Goal: Task Accomplishment & Management: Use online tool/utility

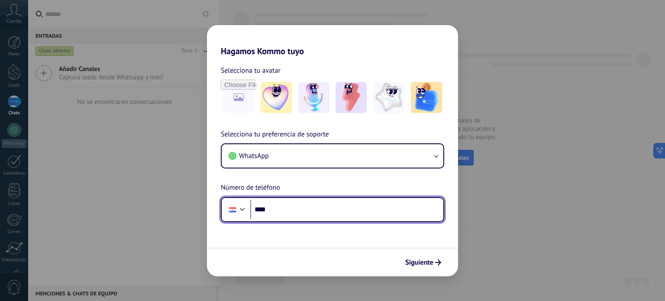
click at [322, 209] on input "****" at bounding box center [346, 210] width 193 height 20
type input "**********"
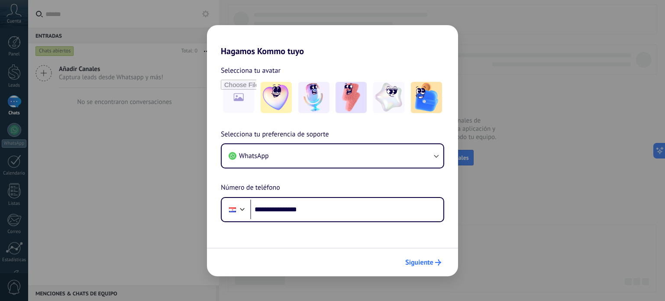
click at [428, 264] on span "Siguiente" at bounding box center [419, 262] width 28 height 6
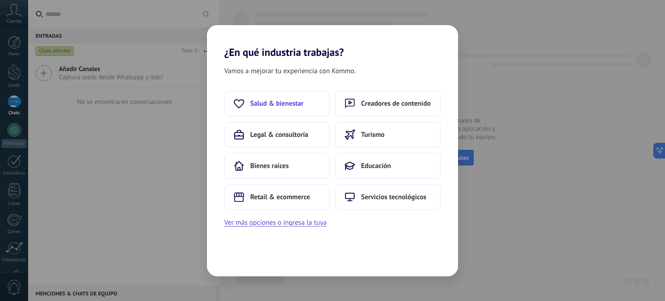
click at [281, 107] on span "Salud & bienestar" at bounding box center [276, 103] width 53 height 9
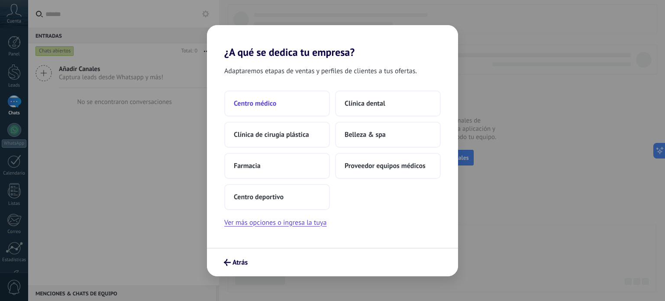
click at [289, 105] on button "Centro médico" at bounding box center [277, 103] width 106 height 26
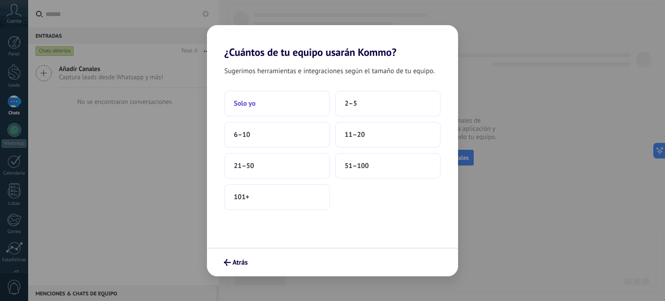
click at [284, 106] on button "Solo yo" at bounding box center [277, 103] width 106 height 26
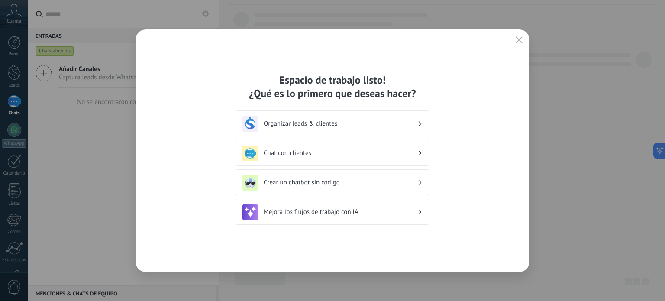
click at [327, 156] on h3 "Chat con clientes" at bounding box center [341, 153] width 154 height 8
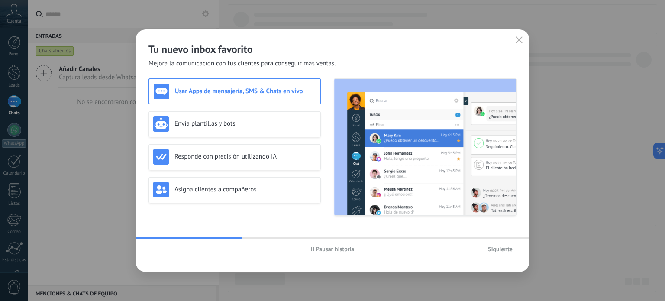
click at [519, 42] on icon "button" at bounding box center [519, 39] width 7 height 7
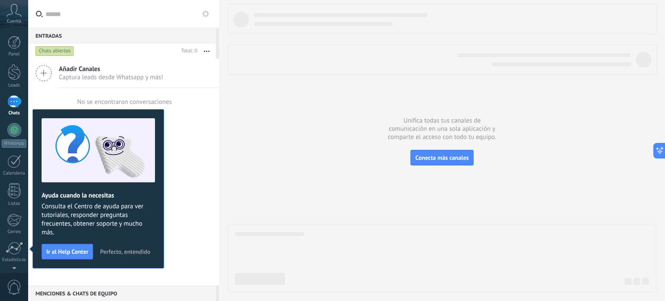
click at [179, 134] on div "Añadir Canales Captura leads desde Whatsapp y más! No se encontraron conversaci…" at bounding box center [123, 172] width 191 height 226
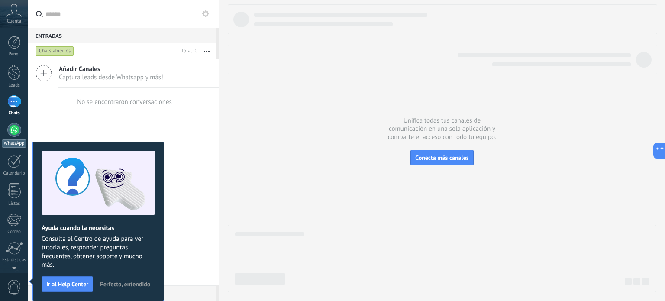
click at [14, 129] on div at bounding box center [14, 130] width 14 height 14
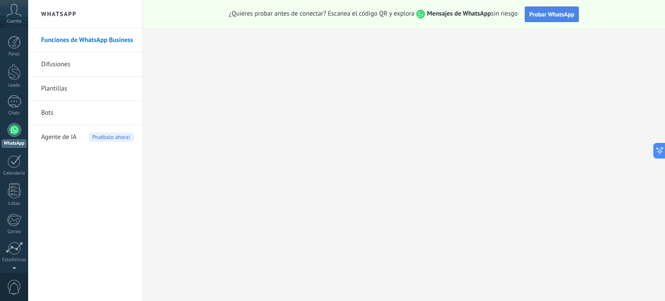
click at [549, 17] on span "Probar WhatsApp" at bounding box center [552, 14] width 45 height 8
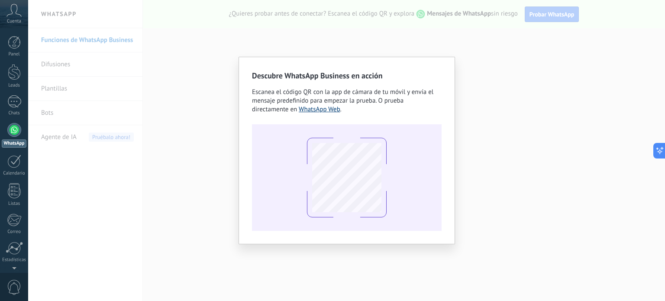
click at [313, 111] on link "WhatsApp Web" at bounding box center [320, 109] width 42 height 8
click at [417, 249] on div "Descubre WhatsApp Business en acción Escanea el código QR con la app de cámara …" at bounding box center [346, 150] width 637 height 301
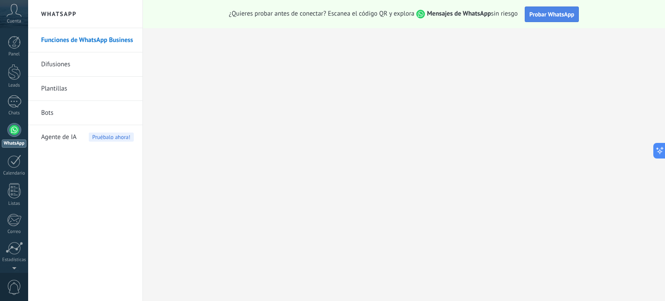
click at [542, 13] on span "Probar WhatsApp" at bounding box center [552, 14] width 45 height 8
click at [15, 133] on div at bounding box center [14, 130] width 14 height 14
click at [541, 17] on span "Probar WhatsApp" at bounding box center [552, 14] width 45 height 8
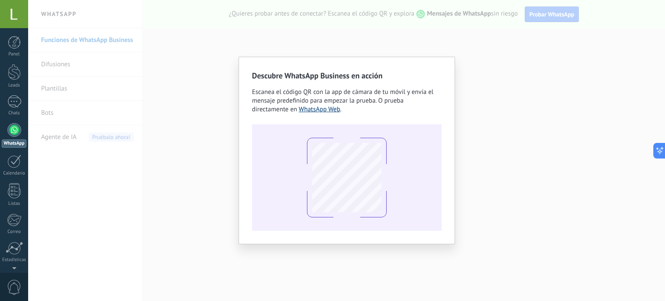
click at [329, 113] on link "WhatsApp Web" at bounding box center [320, 109] width 42 height 8
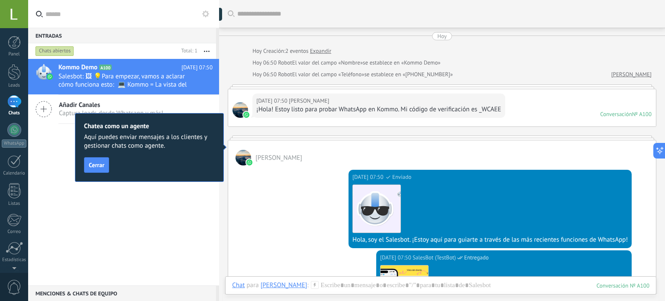
scroll to position [13, 0]
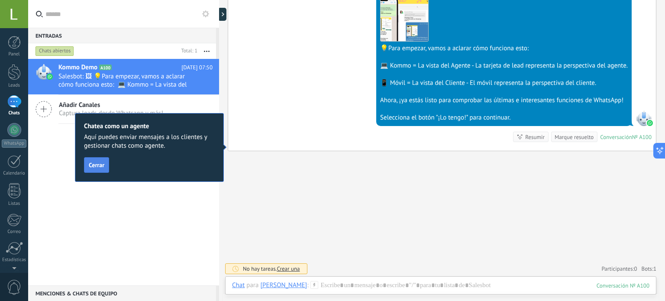
click at [105, 168] on button "Cerrar" at bounding box center [96, 165] width 25 height 16
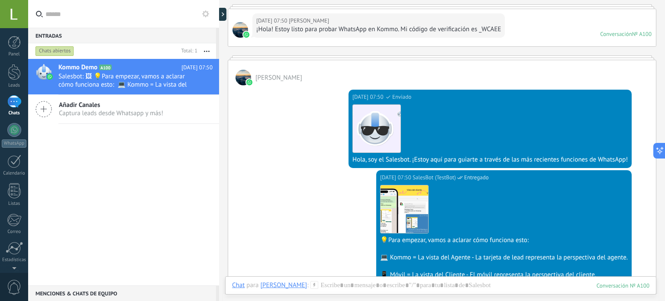
scroll to position [130, 0]
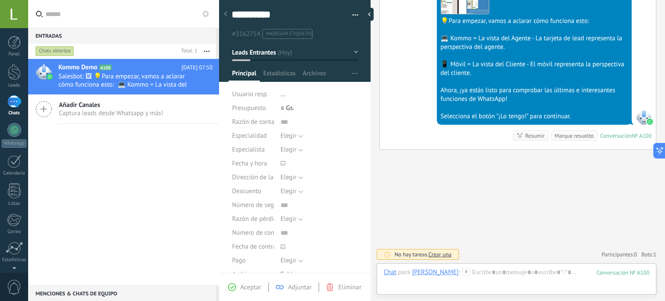
click at [12, 104] on div at bounding box center [14, 101] width 14 height 13
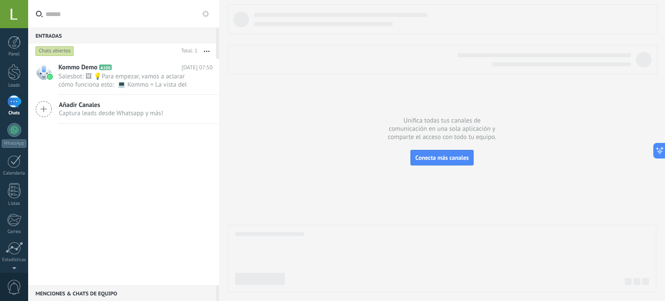
click at [114, 197] on div "Kommo Demo A100 [DATE] 07:50 Salesbot: 🖼 💡Para empezar, vamos a aclarar cómo fu…" at bounding box center [123, 172] width 191 height 226
click at [95, 172] on div "Kommo Demo A100 [DATE] 07:50 Salesbot: 🖼 💡Para empezar, vamos a aclarar cómo fu…" at bounding box center [123, 172] width 191 height 226
click at [207, 52] on button "button" at bounding box center [206, 51] width 19 height 16
click at [114, 163] on div "Kommo Demo A100 [DATE] 07:50 Salesbot: 🖼 💡Para empezar, vamos a aclarar cómo fu…" at bounding box center [123, 172] width 191 height 226
click at [203, 14] on use at bounding box center [205, 13] width 7 height 7
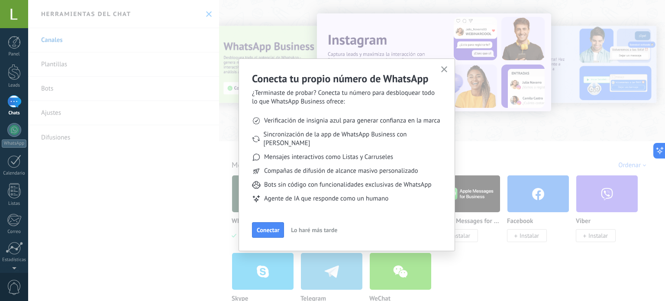
click at [320, 227] on span "Lo haré más tarde" at bounding box center [314, 230] width 46 height 6
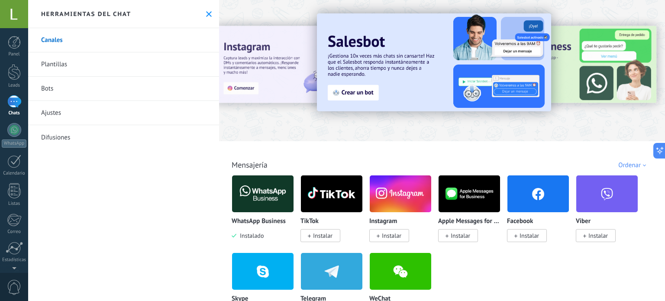
click at [84, 116] on link "Ajustes" at bounding box center [123, 113] width 191 height 24
